Goal: Task Accomplishment & Management: Manage account settings

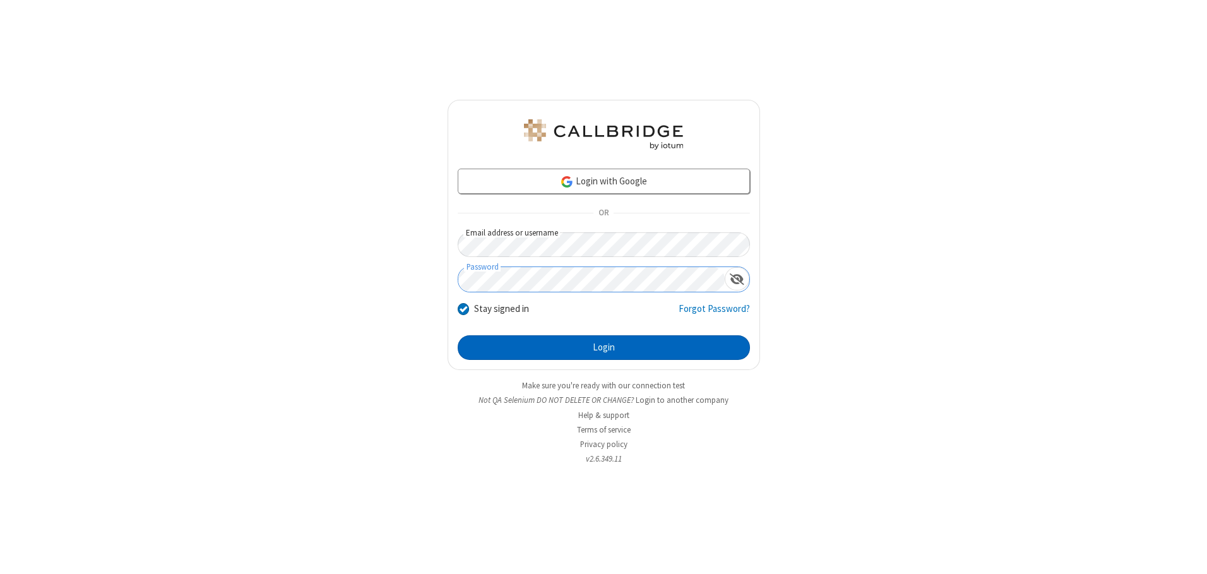
click at [603, 347] on button "Login" at bounding box center [604, 347] width 292 height 25
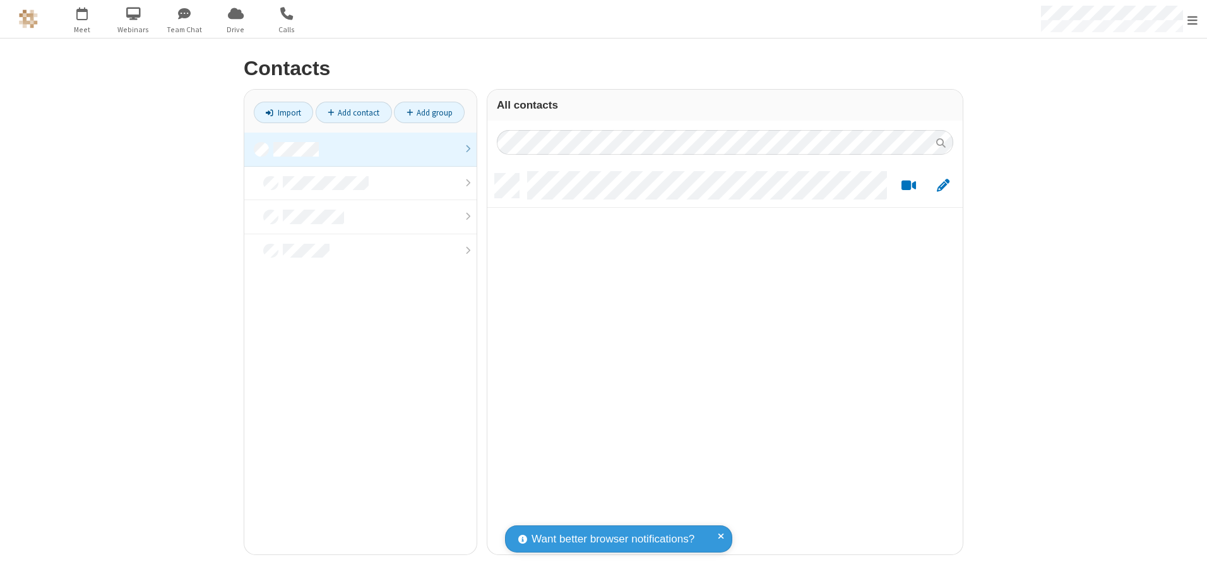
scroll to position [381, 466]
click at [360, 149] on link at bounding box center [360, 150] width 232 height 34
click at [943, 185] on span "Edit" at bounding box center [943, 186] width 13 height 16
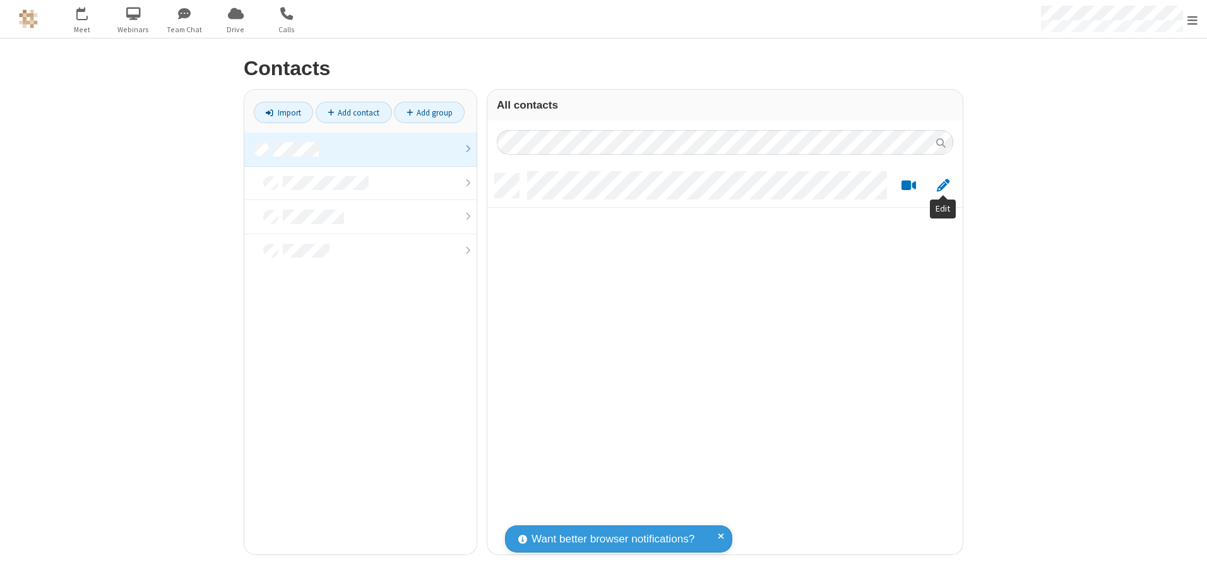
scroll to position [381, 466]
click at [360, 149] on link at bounding box center [360, 150] width 232 height 34
